Goal: Information Seeking & Learning: Learn about a topic

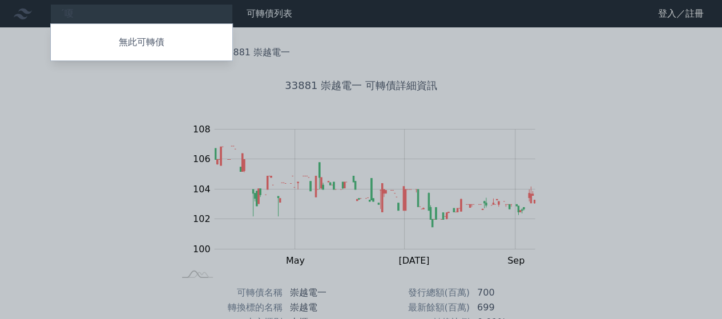
type input "ˊ"
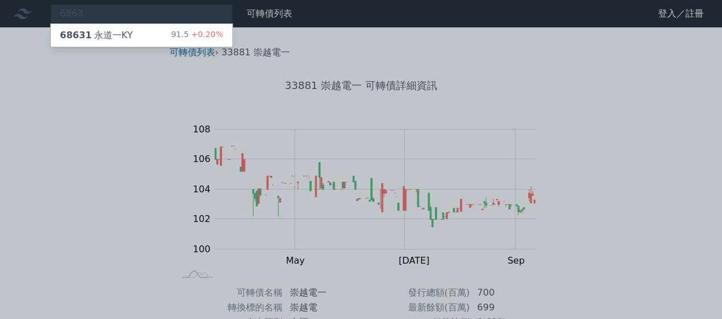
type input "6863"
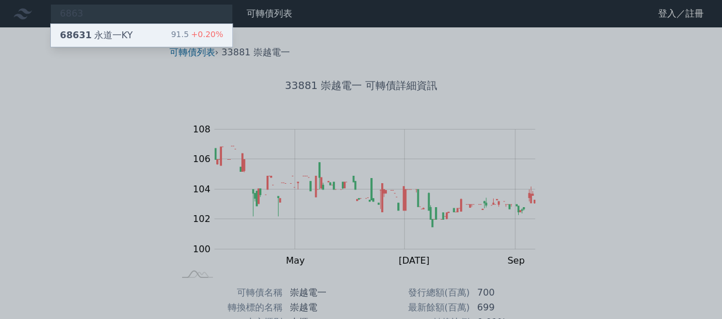
click at [94, 41] on div "68631 [GEOGRAPHIC_DATA]" at bounding box center [96, 36] width 72 height 14
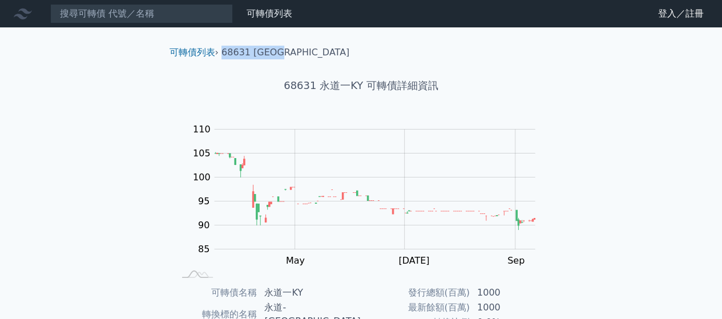
drag, startPoint x: 292, startPoint y: 50, endPoint x: 224, endPoint y: 53, distance: 68.6
click at [223, 54] on ol "可轉債列表 › 68631 永道一KY" at bounding box center [361, 53] width 402 height 14
click at [200, 51] on link "可轉債列表" at bounding box center [193, 52] width 46 height 11
click at [199, 56] on link "可轉債列表" at bounding box center [193, 52] width 46 height 11
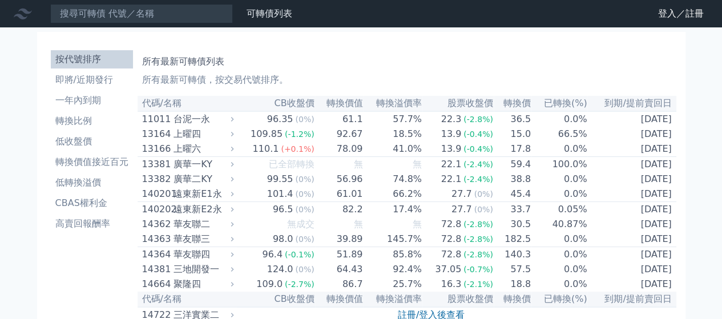
click at [428, 63] on h1 "所有最新可轉債列表" at bounding box center [407, 62] width 530 height 14
click at [79, 127] on li "轉換比例" at bounding box center [92, 121] width 82 height 14
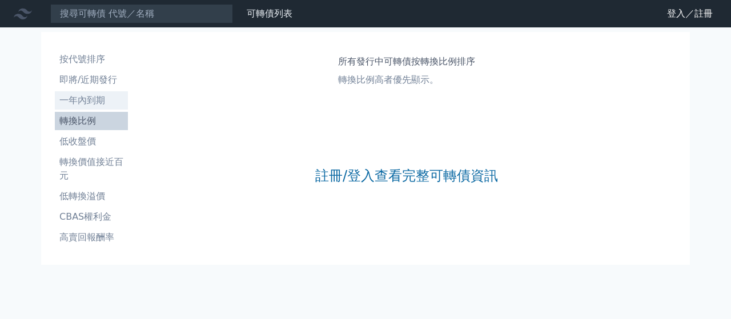
click at [84, 101] on li "一年內到期" at bounding box center [91, 101] width 73 height 14
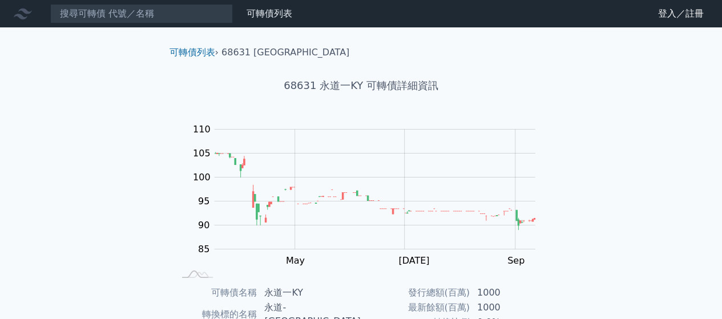
drag, startPoint x: 218, startPoint y: 52, endPoint x: 168, endPoint y: 50, distance: 50.3
click at [168, 50] on ol "可轉債列表 › 68631 永道一KY" at bounding box center [361, 53] width 402 height 14
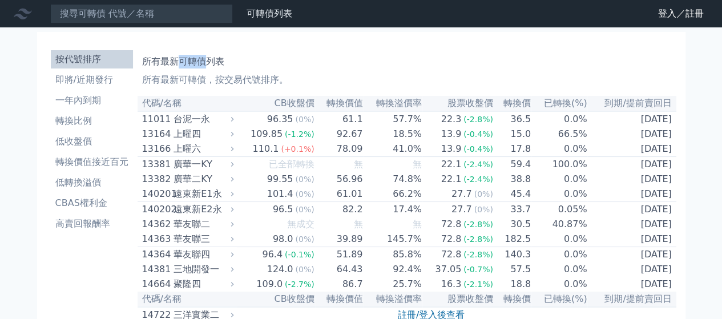
drag, startPoint x: 203, startPoint y: 60, endPoint x: 175, endPoint y: 59, distance: 28.5
click at [175, 59] on h1 "所有最新可轉債列表" at bounding box center [407, 62] width 530 height 14
click at [98, 163] on li "轉換價值接近百元" at bounding box center [92, 162] width 82 height 14
click at [100, 166] on li "轉換價值接近百元" at bounding box center [92, 162] width 82 height 14
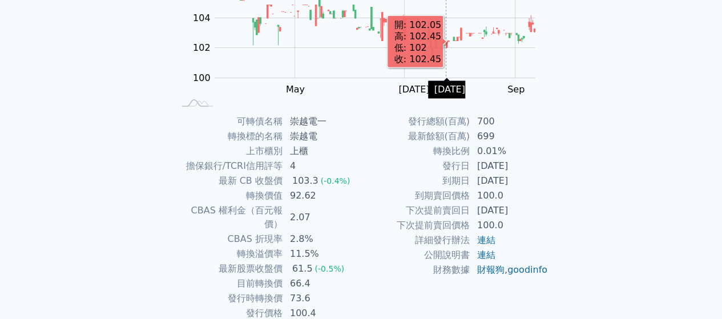
scroll to position [209, 0]
